Goal: Transaction & Acquisition: Purchase product/service

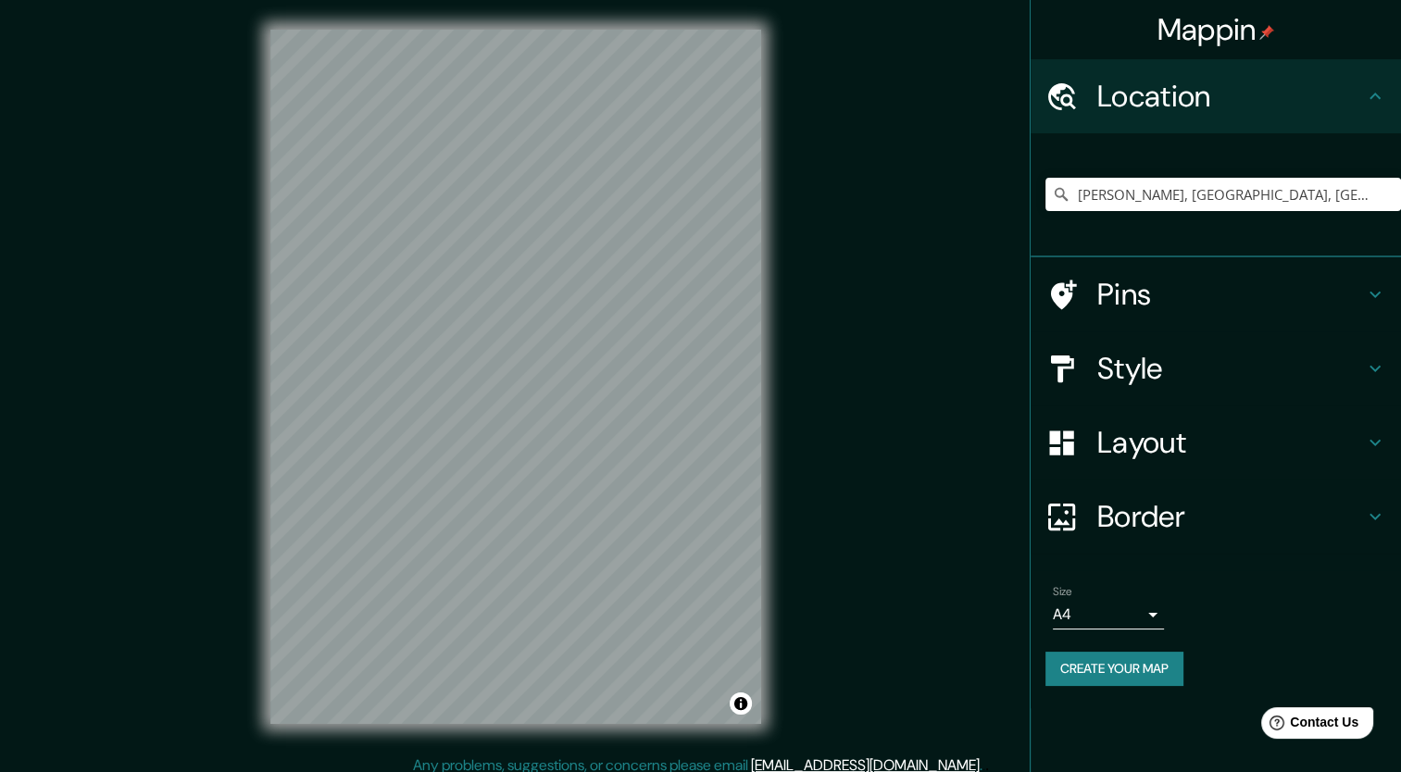
click at [1009, 225] on div "Mappin Location [GEOGRAPHIC_DATA], [GEOGRAPHIC_DATA], [GEOGRAPHIC_DATA] Pins St…" at bounding box center [700, 392] width 1401 height 784
click at [1126, 206] on input "[PERSON_NAME], [GEOGRAPHIC_DATA], [GEOGRAPHIC_DATA]" at bounding box center [1222, 194] width 355 height 33
click at [1289, 193] on input "[PERSON_NAME], [GEOGRAPHIC_DATA], [GEOGRAPHIC_DATA]" at bounding box center [1222, 194] width 355 height 33
drag, startPoint x: 1292, startPoint y: 203, endPoint x: 1061, endPoint y: 229, distance: 232.9
click at [1061, 229] on div "[PERSON_NAME], [GEOGRAPHIC_DATA], [GEOGRAPHIC_DATA]" at bounding box center [1222, 194] width 355 height 93
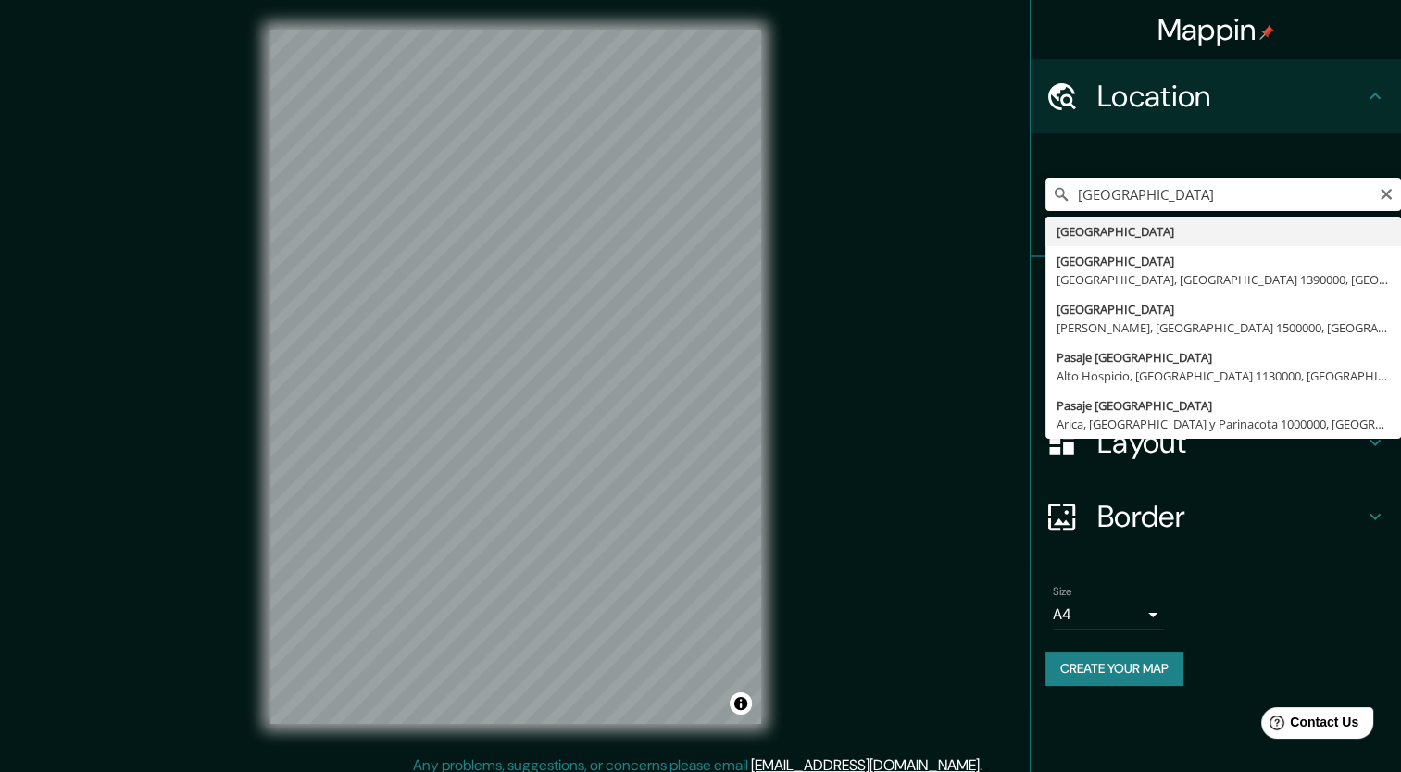
type input "[GEOGRAPHIC_DATA]"
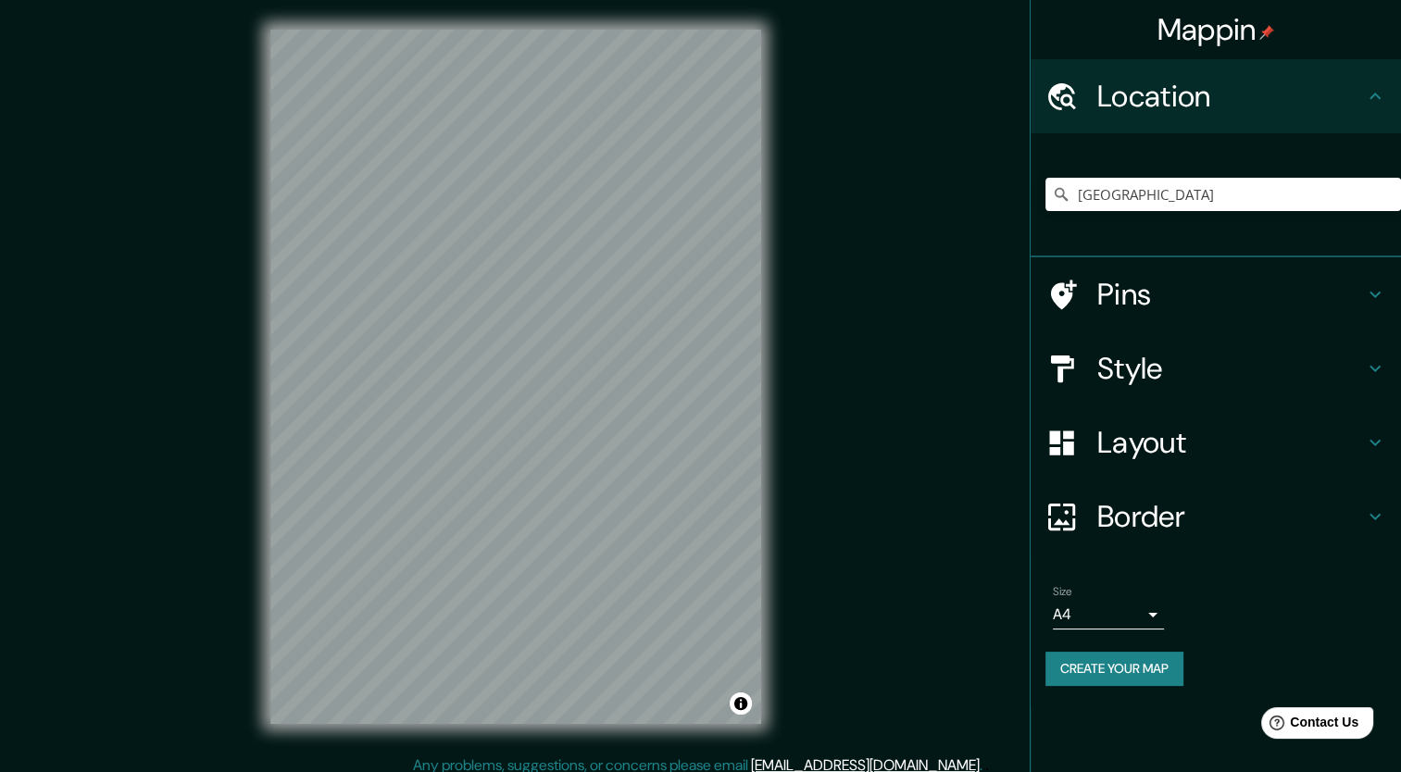
scroll to position [11, 0]
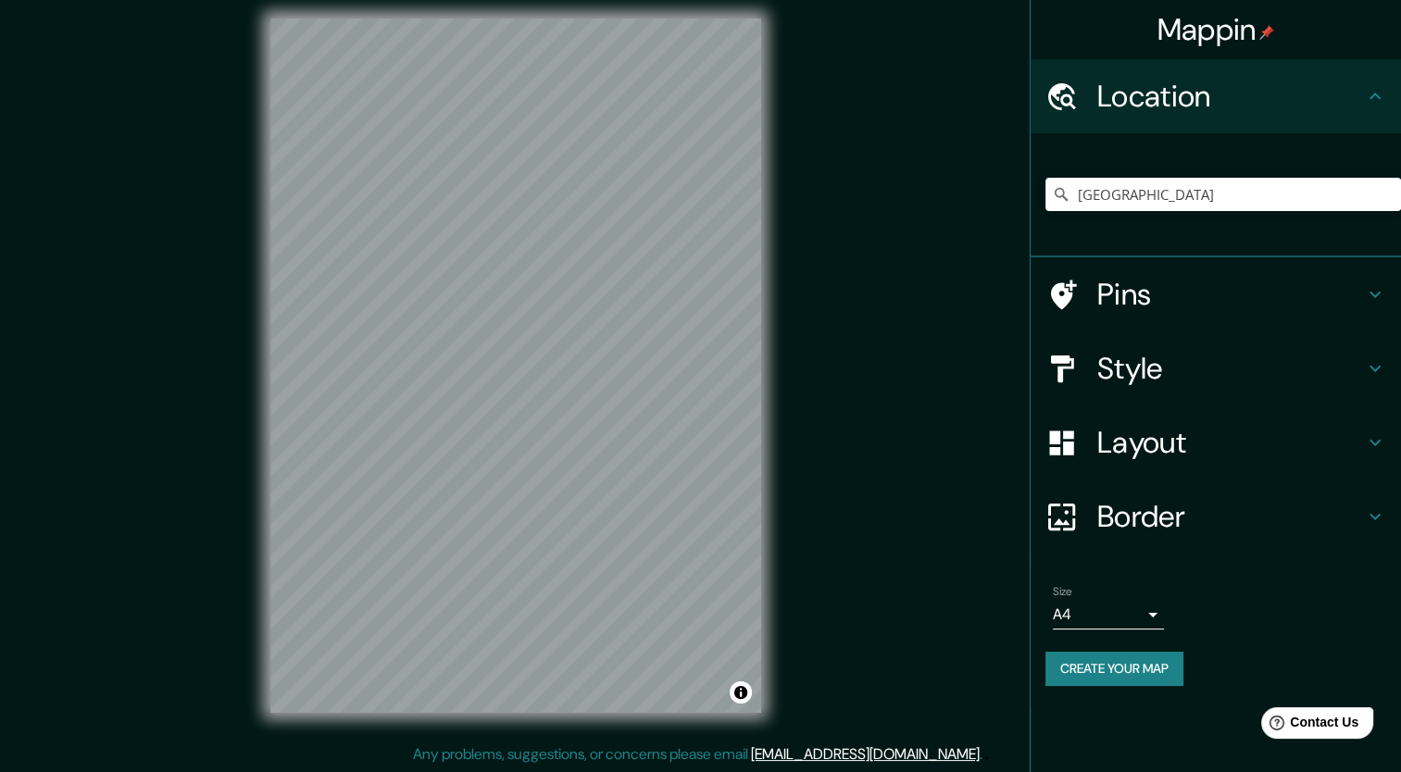
click at [1200, 373] on h4 "Style" at bounding box center [1230, 368] width 267 height 37
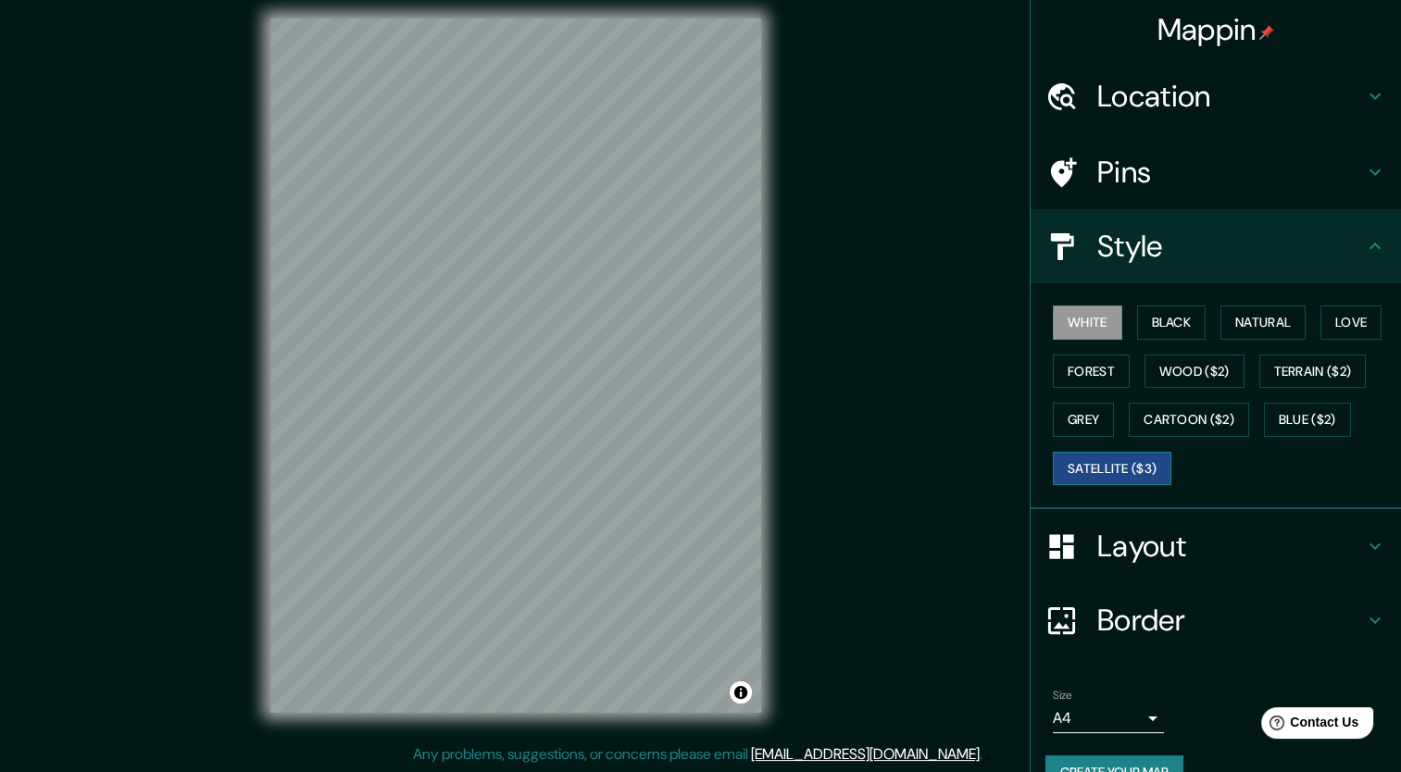
click at [1122, 469] on button "Satellite ($3)" at bounding box center [1112, 469] width 118 height 34
drag, startPoint x: 738, startPoint y: 16, endPoint x: 833, endPoint y: 267, distance: 268.4
click at [833, 267] on div "Mappin Location Paraguay Pins Style White Black Natural Love Forest Wood ($2) T…" at bounding box center [700, 381] width 1401 height 784
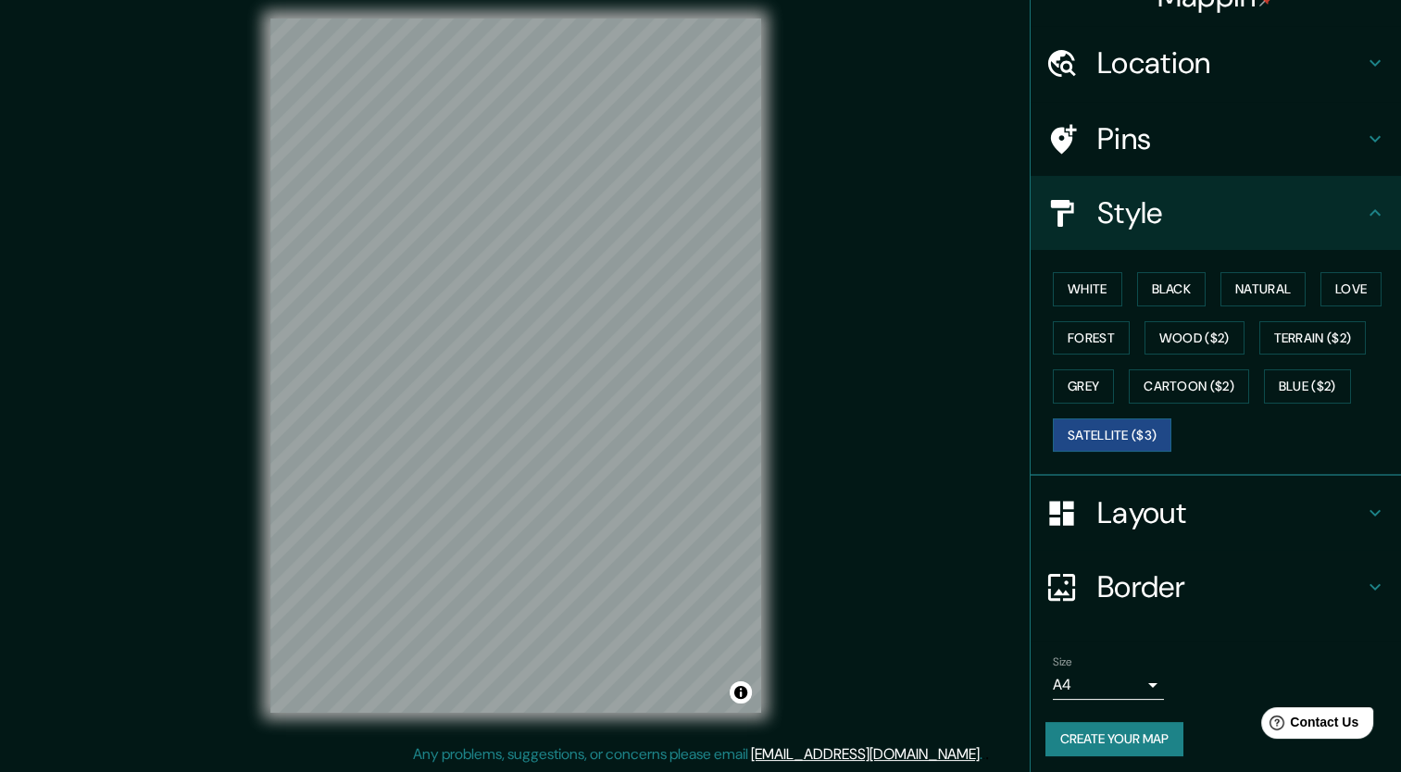
scroll to position [36, 0]
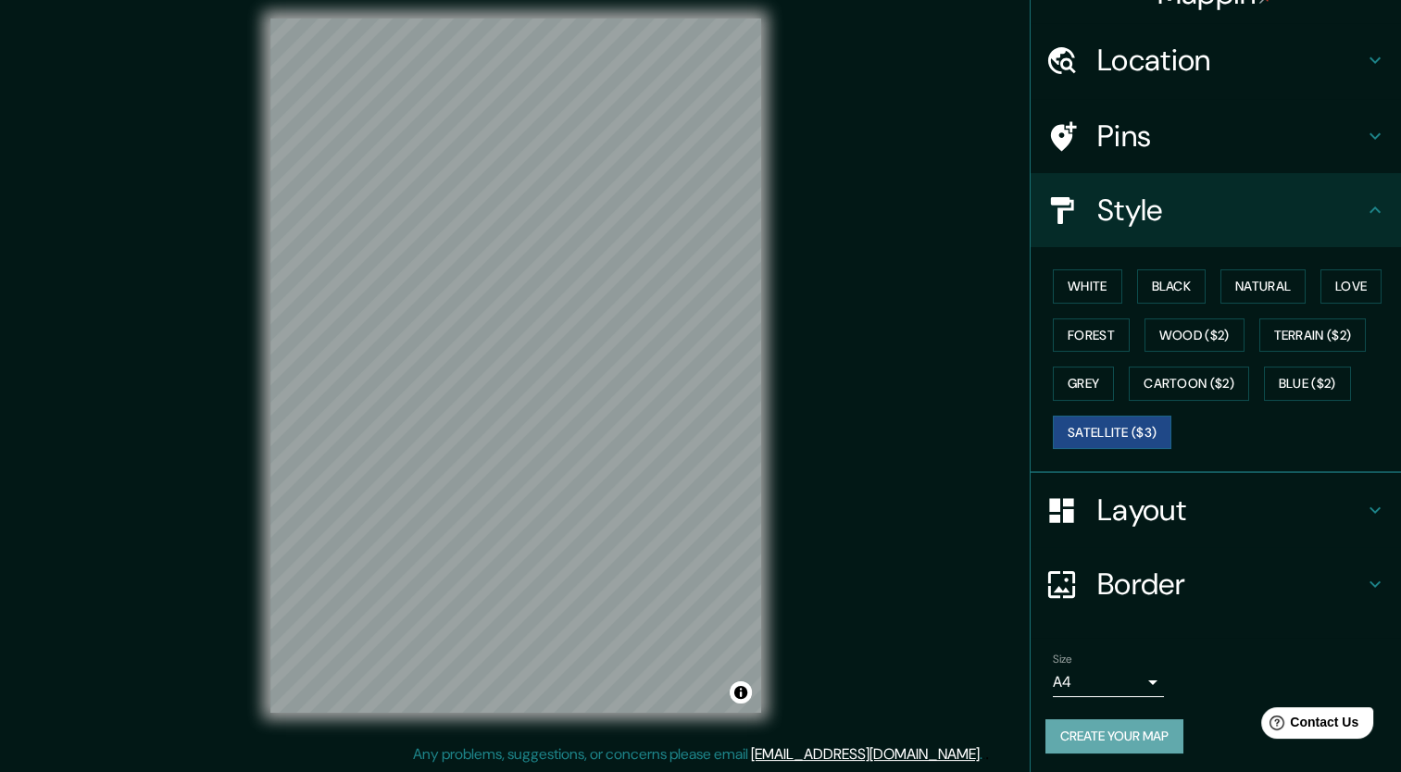
click at [1121, 739] on button "Create your map" at bounding box center [1114, 736] width 138 height 34
